Goal: Task Accomplishment & Management: Use online tool/utility

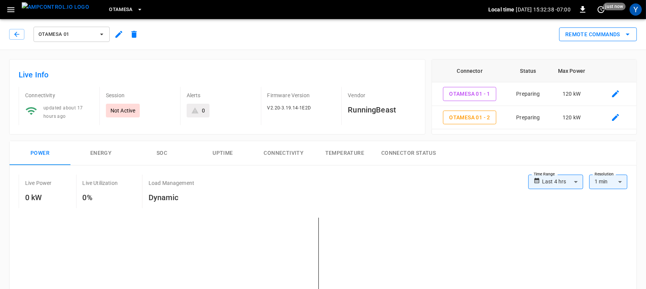
click at [570, 37] on button "Remote Commands" at bounding box center [598, 34] width 78 height 14
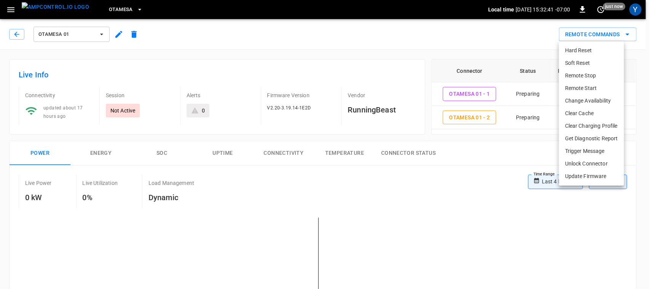
click at [606, 85] on li "Remote Start" at bounding box center [591, 88] width 65 height 13
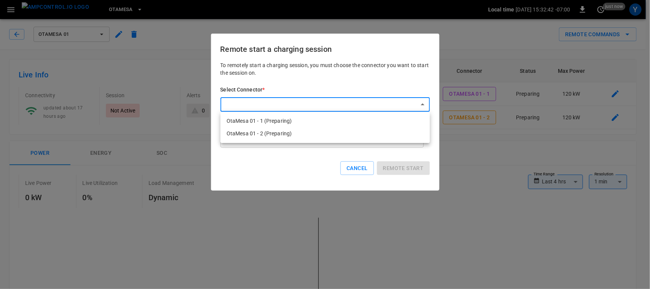
drag, startPoint x: 363, startPoint y: 115, endPoint x: 377, endPoint y: 117, distance: 14.6
click at [377, 117] on li "OtaMesa 01 - 1 (Preparing)" at bounding box center [325, 121] width 209 height 13
type input "**********"
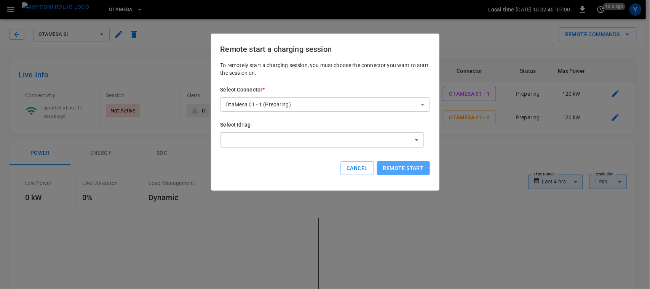
click at [395, 166] on button "Remote start" at bounding box center [403, 168] width 53 height 14
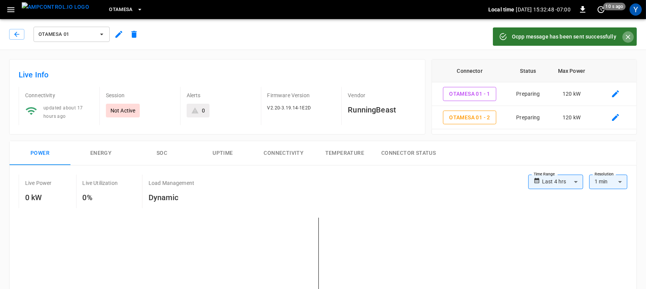
click at [623, 34] on button "Close" at bounding box center [627, 36] width 11 height 11
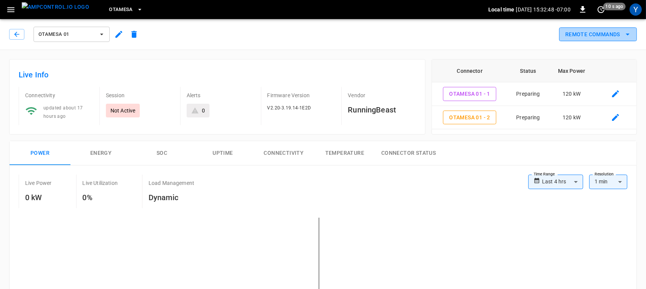
click at [618, 34] on button "Remote Commands" at bounding box center [598, 34] width 78 height 14
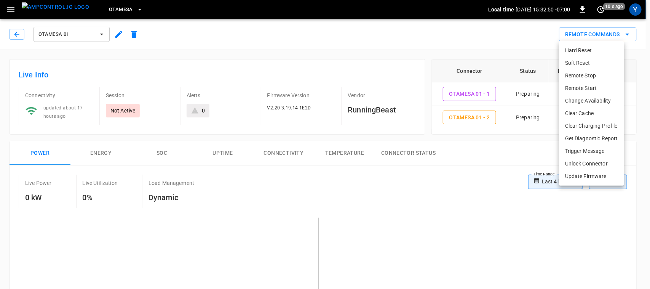
click at [595, 83] on li "Remote Start" at bounding box center [591, 88] width 65 height 13
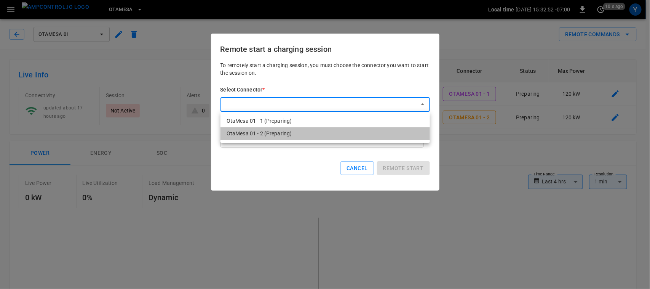
click at [368, 136] on li "OtaMesa 01 - 2 (Preparing)" at bounding box center [325, 133] width 209 height 13
type input "**********"
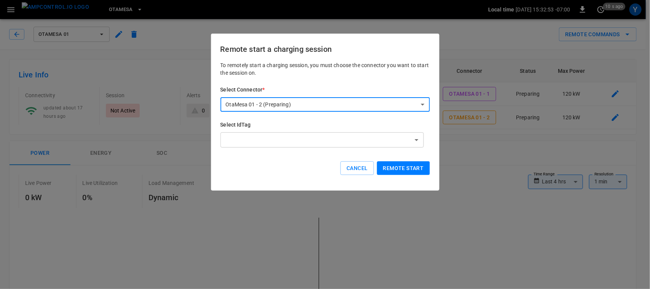
click at [401, 162] on button "Remote start" at bounding box center [403, 168] width 53 height 14
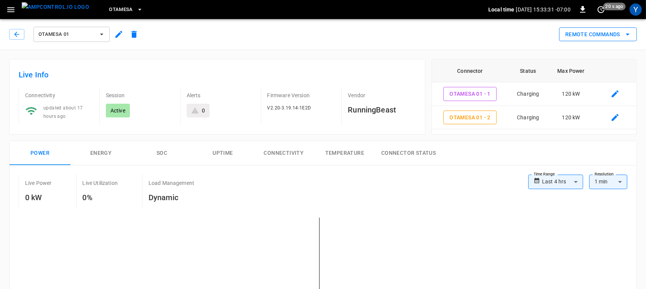
click at [576, 35] on button "Remote Commands" at bounding box center [598, 34] width 78 height 14
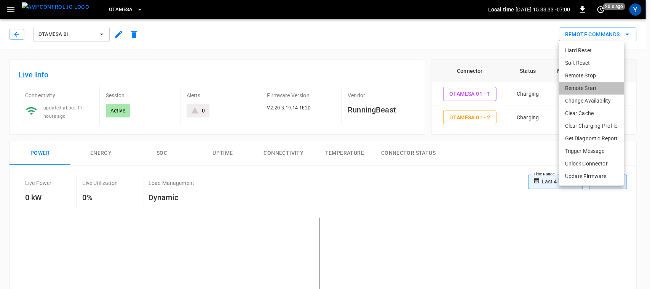
click at [590, 82] on li "Remote Start" at bounding box center [591, 88] width 65 height 13
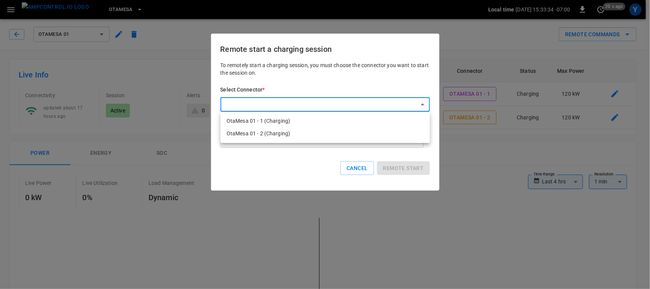
click at [356, 132] on li "OtaMesa 01 - 2 (Charging)" at bounding box center [325, 133] width 209 height 13
type input "**********"
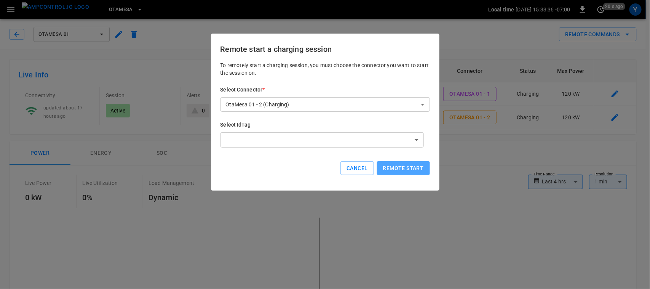
click at [387, 165] on button "Remote start" at bounding box center [403, 168] width 53 height 14
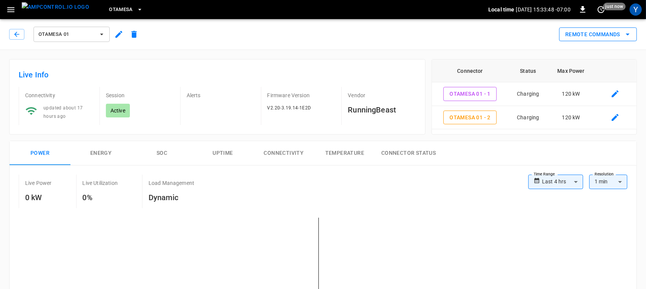
click at [566, 35] on button "Remote Commands" at bounding box center [598, 34] width 78 height 14
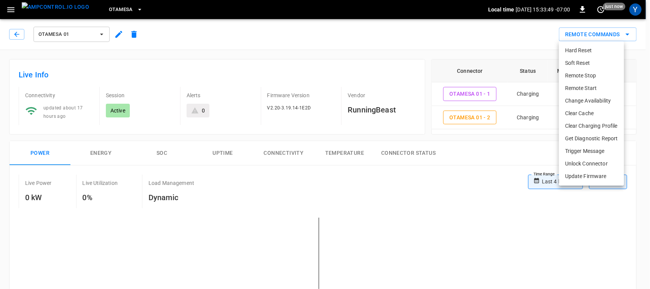
click at [585, 85] on li "Remote Start" at bounding box center [591, 88] width 65 height 13
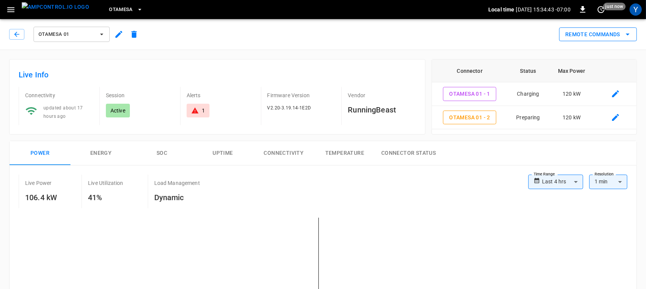
click at [606, 35] on button "Remote Commands" at bounding box center [598, 34] width 78 height 14
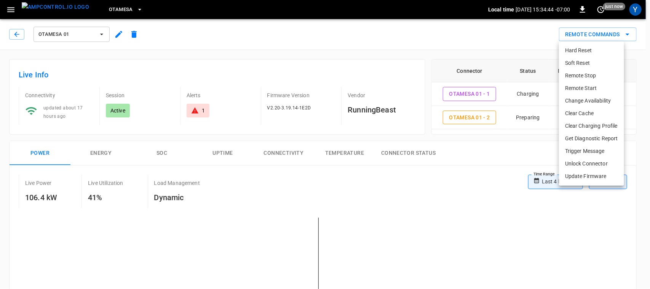
click at [589, 92] on li "Remote Start" at bounding box center [591, 88] width 65 height 13
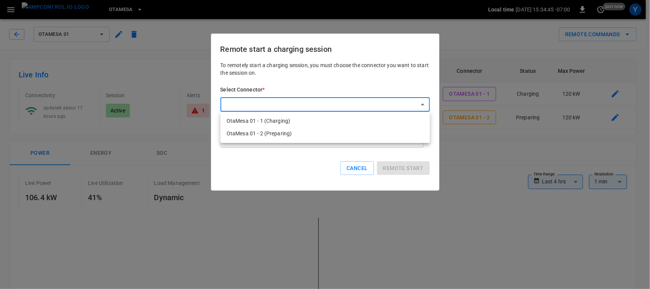
click at [387, 133] on li "OtaMesa 01 - 2 (Preparing)" at bounding box center [325, 133] width 209 height 13
type input "**********"
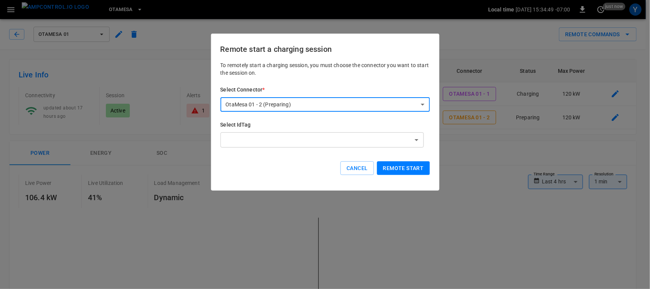
click at [393, 166] on button "Remote start" at bounding box center [403, 168] width 53 height 14
